Goal: Ask a question

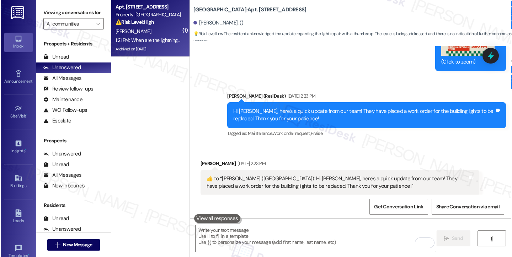
scroll to position [16803, 0]
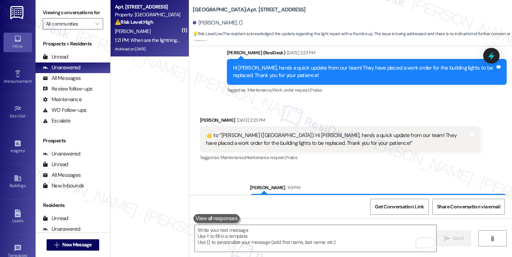
scroll to position [16765, 0]
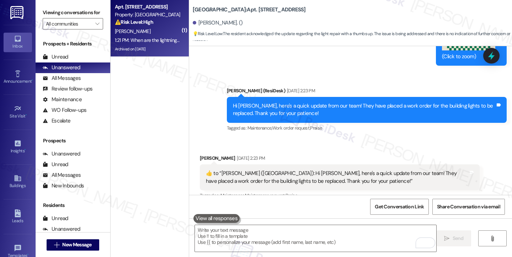
click at [272, 241] on textarea "To enrich screen reader interactions, please activate Accessibility in Grammarl…" at bounding box center [315, 238] width 241 height 27
